Goal: Information Seeking & Learning: Learn about a topic

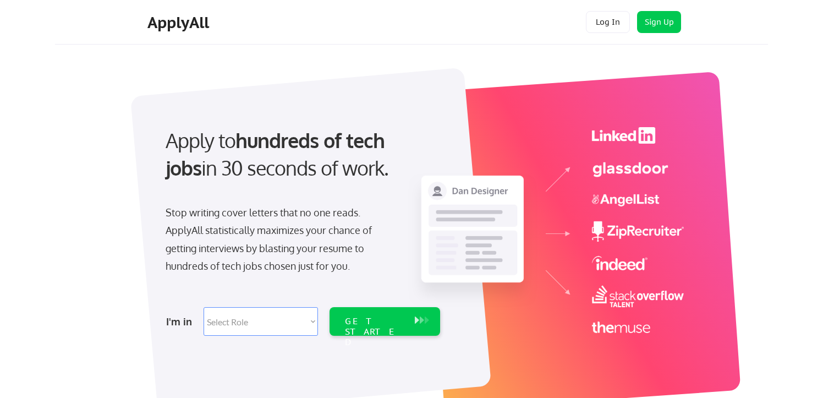
click at [311, 319] on select "Select Role Software Engineering Product Management Customer Success Sales UI/U…" at bounding box center [260, 321] width 114 height 29
select select ""sales0""
click at [203, 307] on select "Select Role Software Engineering Product Management Customer Success Sales UI/U…" at bounding box center [260, 321] width 114 height 29
select select ""sales0""
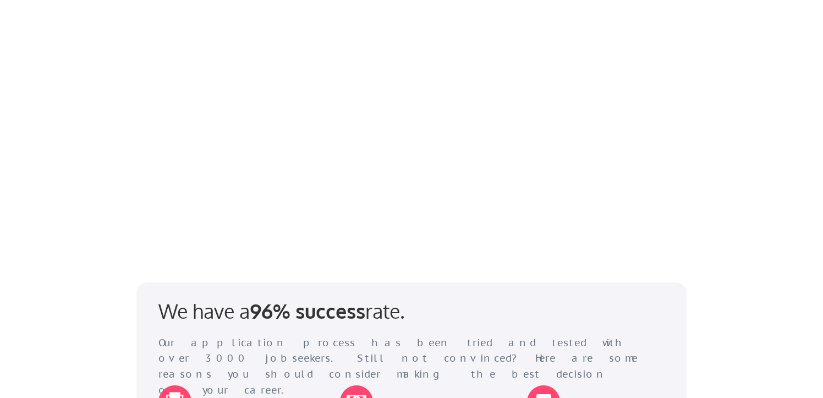
scroll to position [1127, 0]
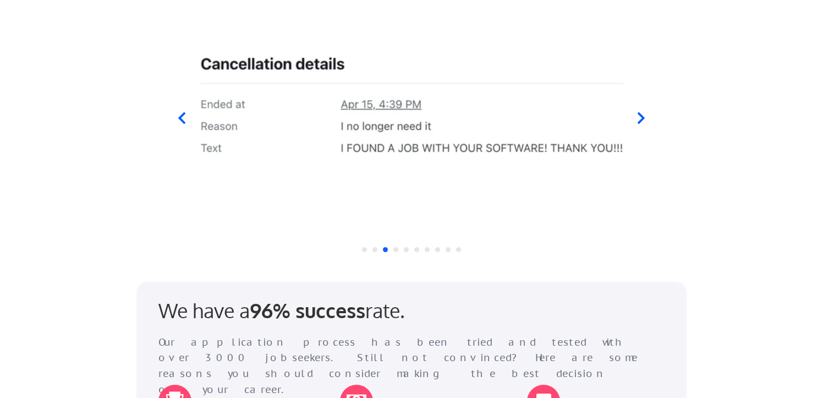
click at [644, 114] on icon at bounding box center [641, 119] width 14 height 14
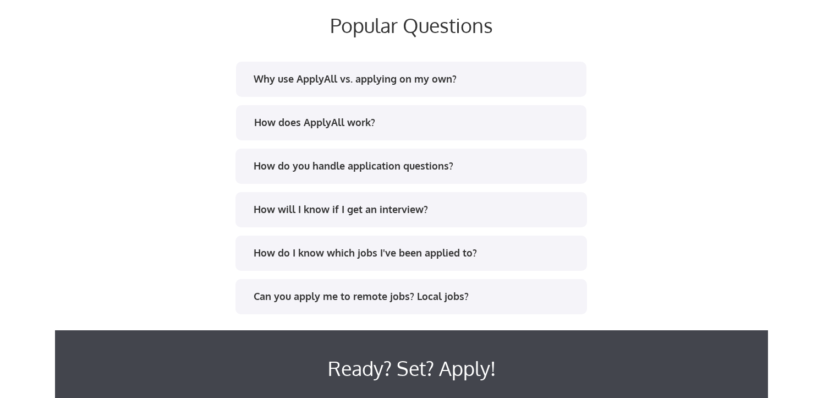
scroll to position [2120, 0]
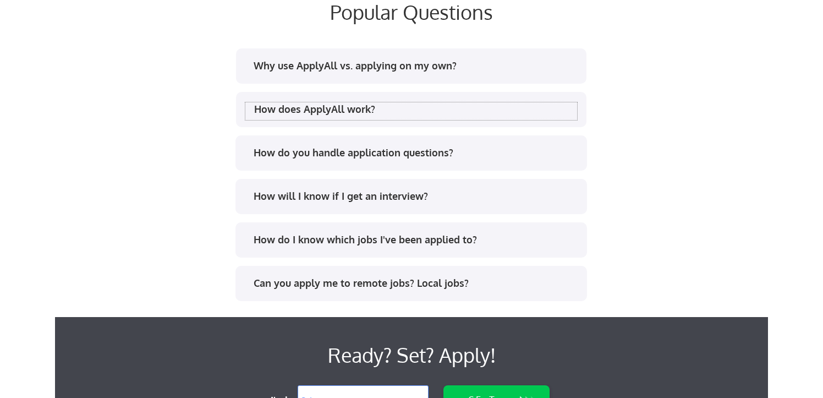
click at [389, 105] on div "How does ApplyAll work?" at bounding box center [415, 109] width 323 height 14
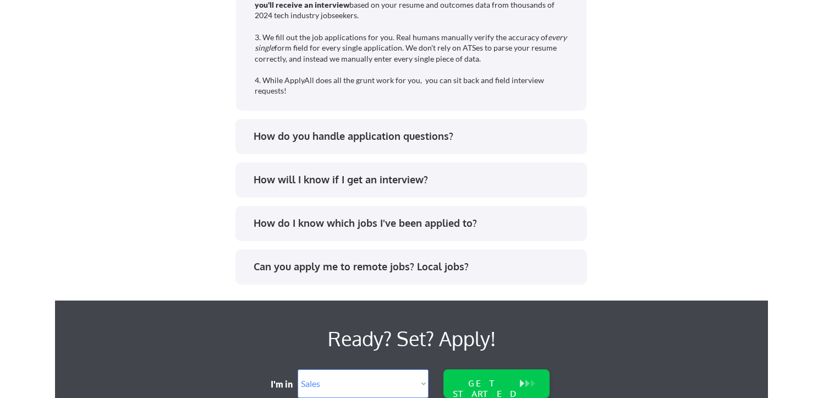
scroll to position [2271, 0]
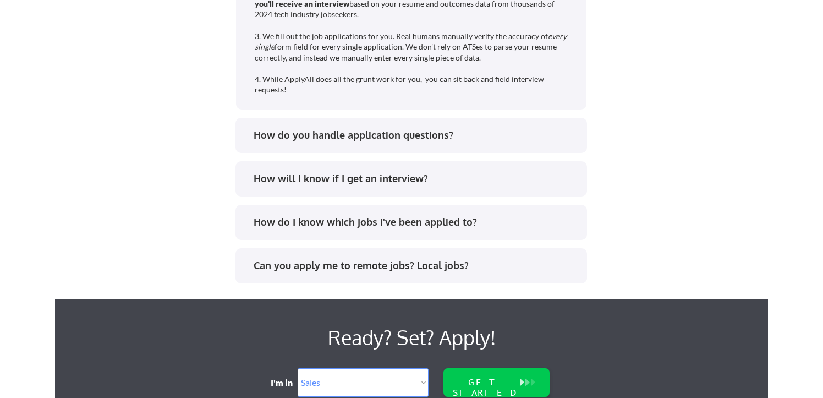
click at [399, 183] on div "How will I know if I get an interview?" at bounding box center [414, 179] width 323 height 14
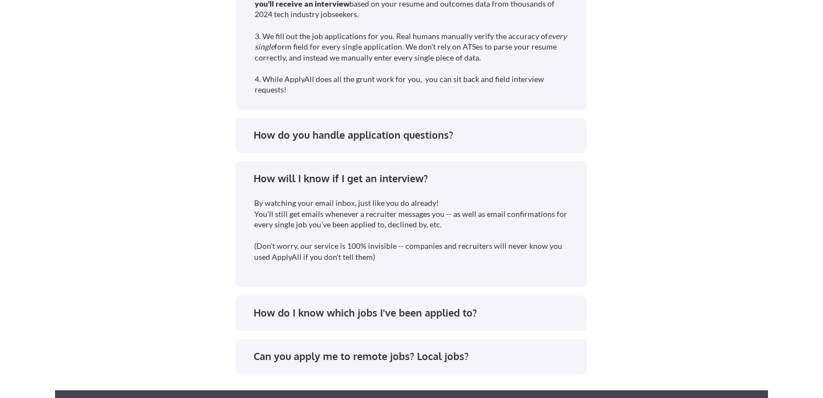
click at [399, 183] on div "How will I know if I get an interview?" at bounding box center [414, 179] width 323 height 14
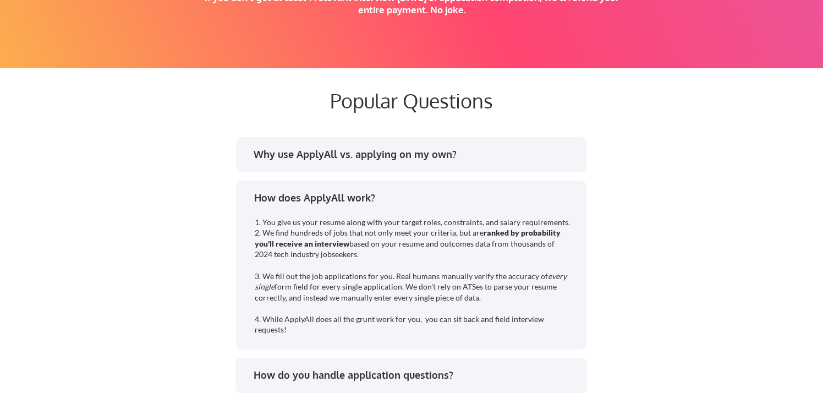
scroll to position [2029, 0]
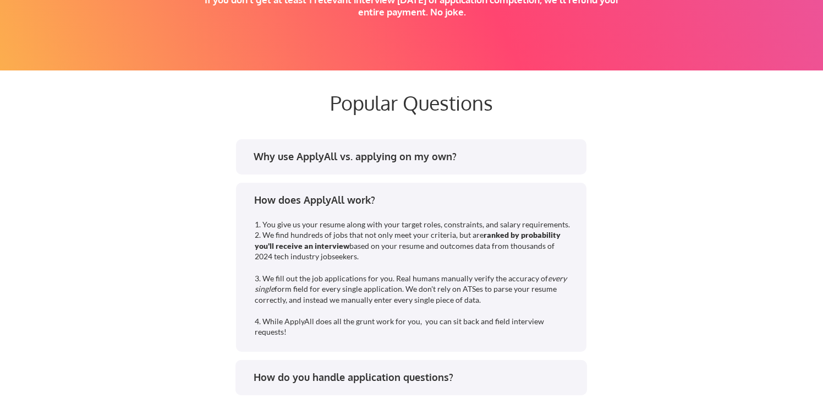
click at [395, 201] on div "How does ApplyAll work?" at bounding box center [415, 200] width 323 height 14
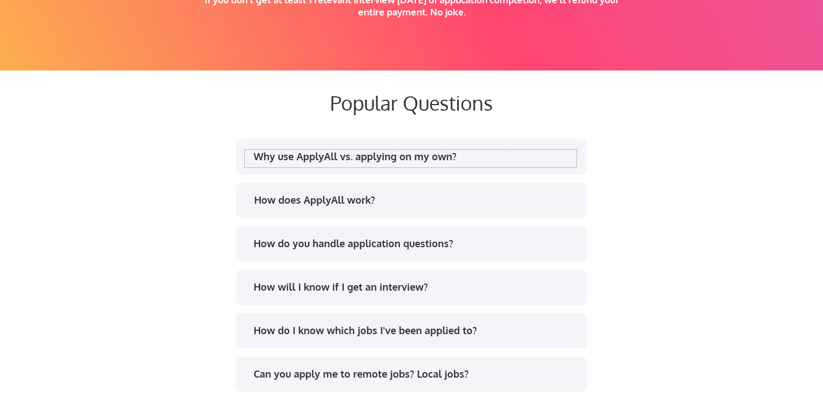
click at [396, 161] on div "Why use ApplyAll vs. applying on my own?" at bounding box center [414, 157] width 323 height 14
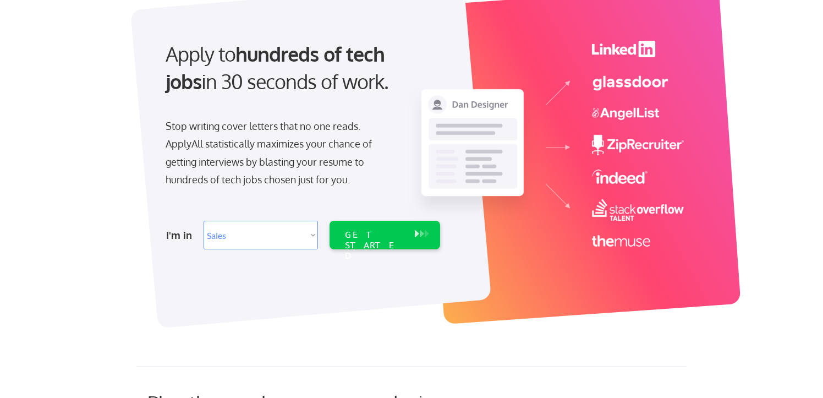
scroll to position [0, 0]
